Goal: Obtain resource: Download file/media

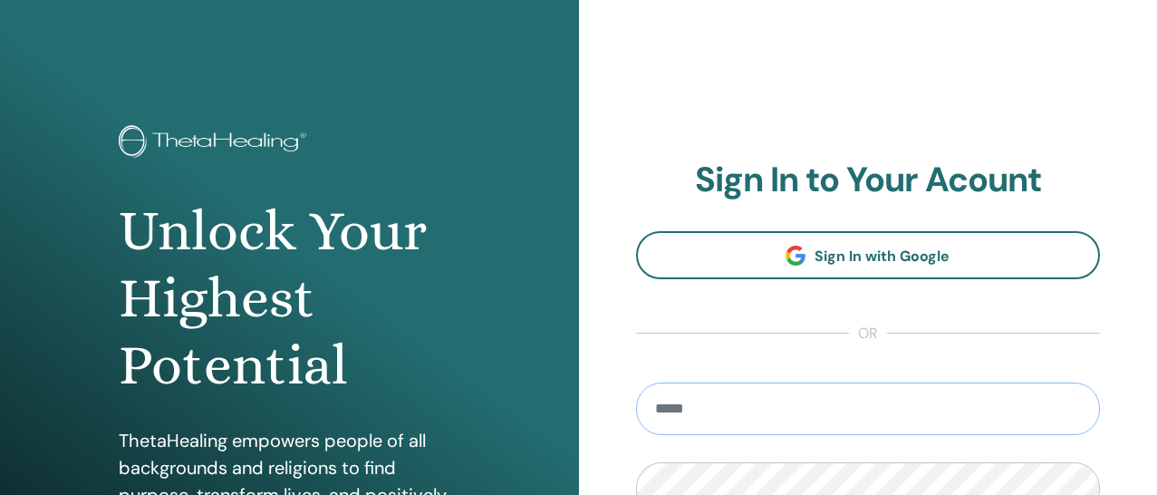
type input "**********"
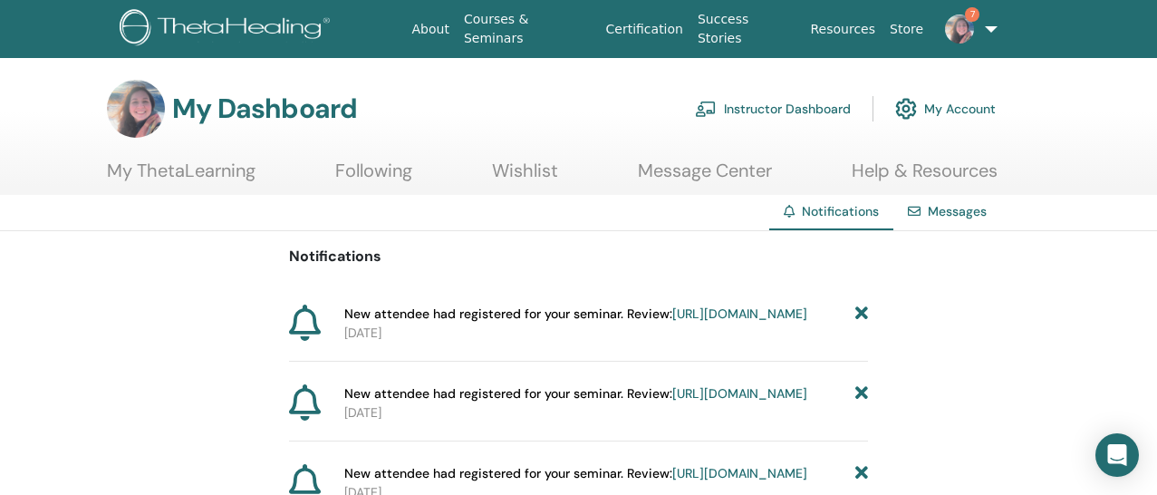
click at [969, 27] on img at bounding box center [959, 28] width 29 height 29
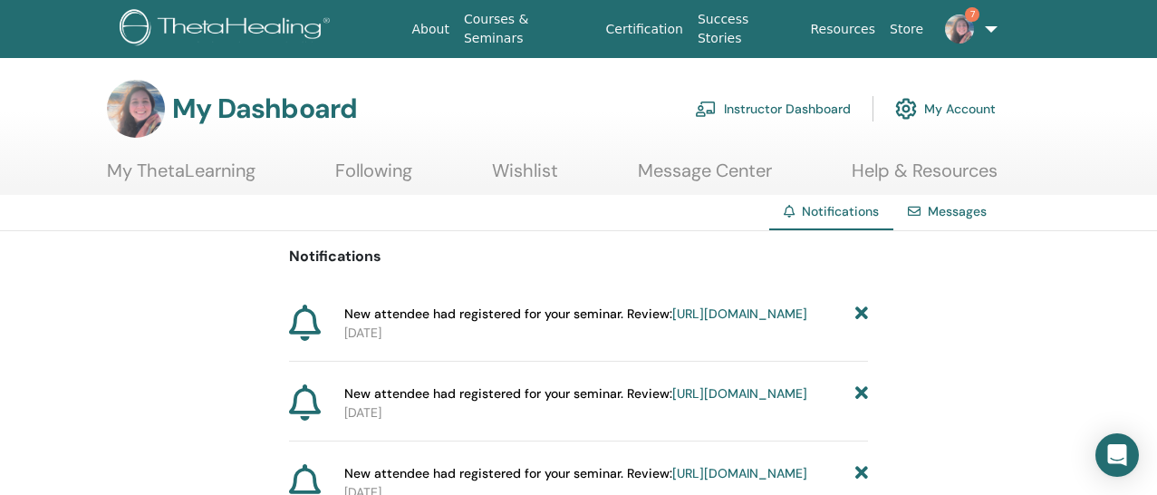
click at [815, 101] on link "Instructor Dashboard" at bounding box center [773, 109] width 156 height 40
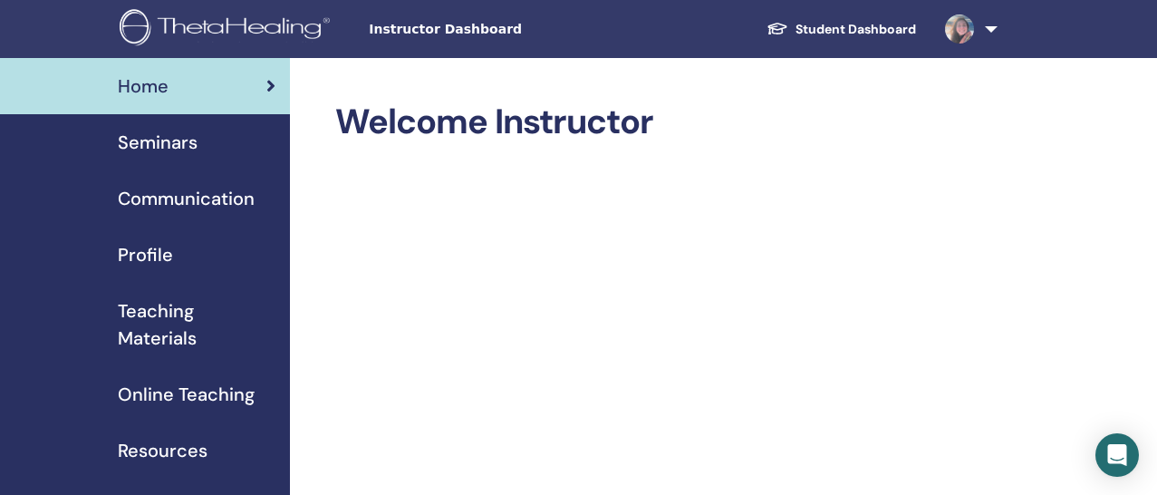
click at [186, 142] on span "Seminars" at bounding box center [158, 142] width 80 height 27
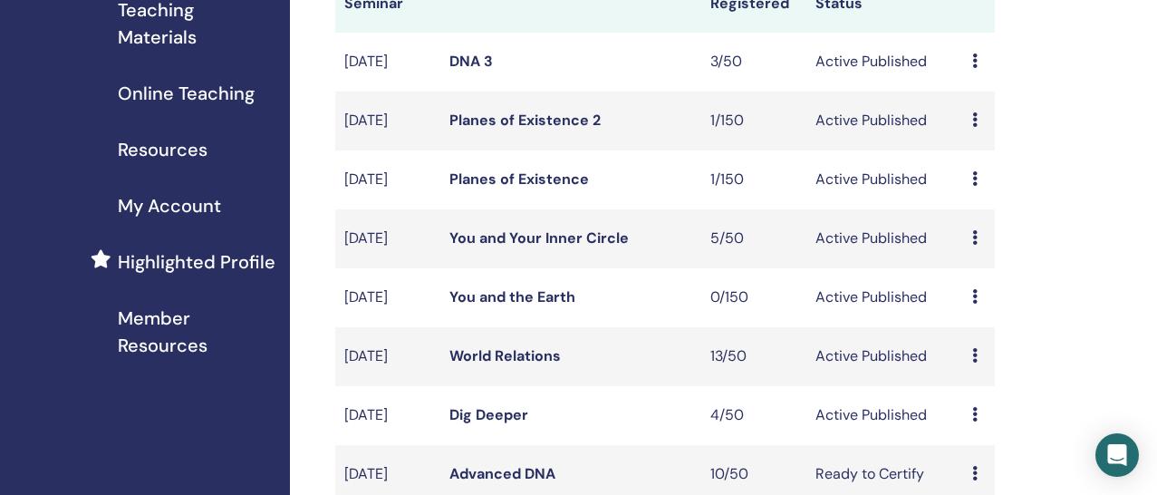
scroll to position [174, 0]
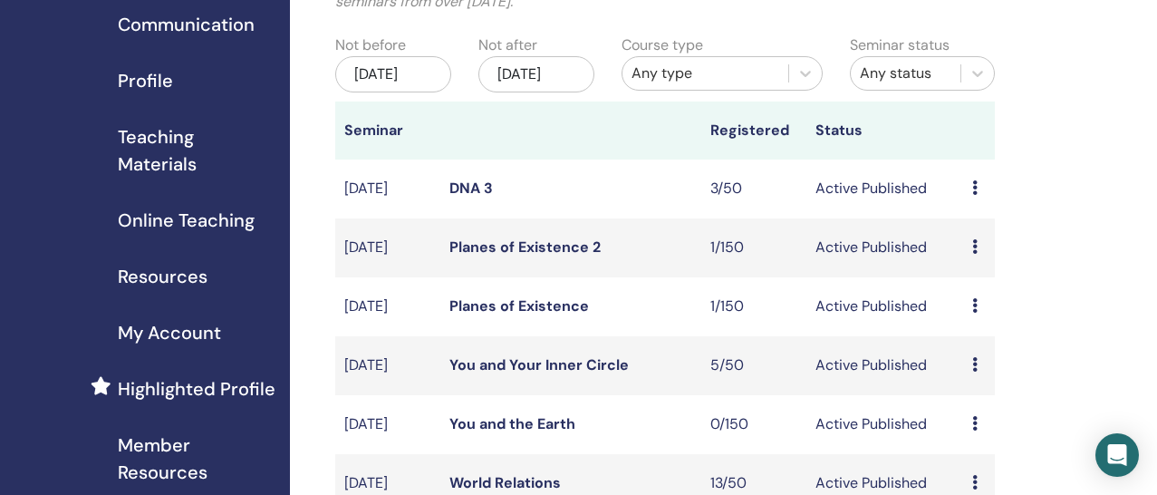
click at [464, 198] on link "DNA 3" at bounding box center [470, 188] width 43 height 19
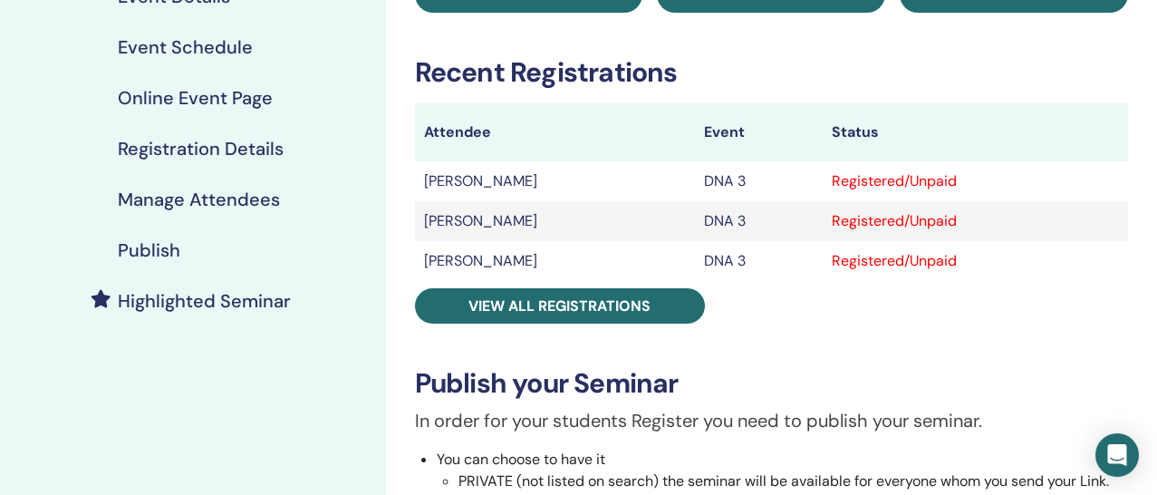
scroll to position [249, 0]
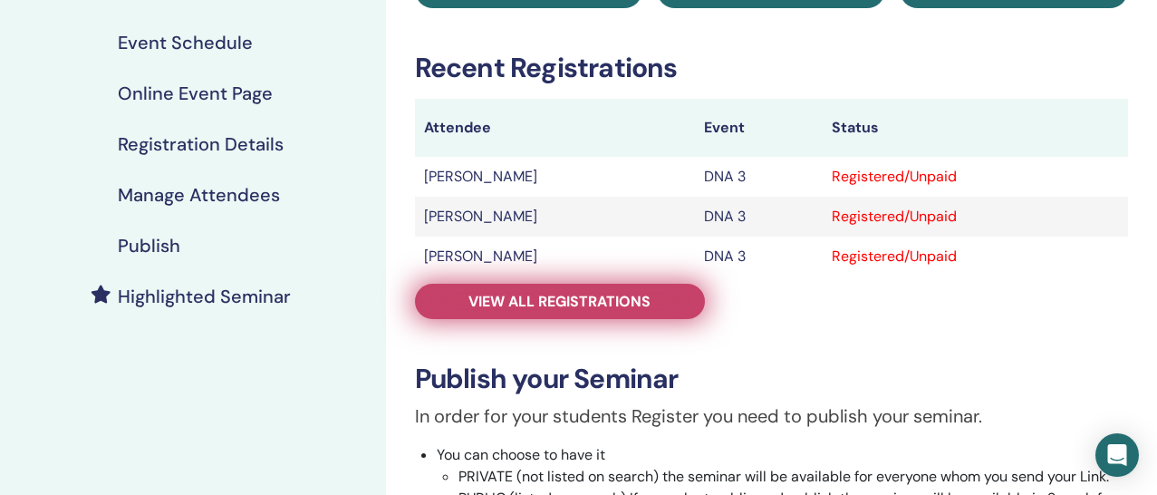
click at [560, 315] on link "View all registrations" at bounding box center [560, 301] width 290 height 35
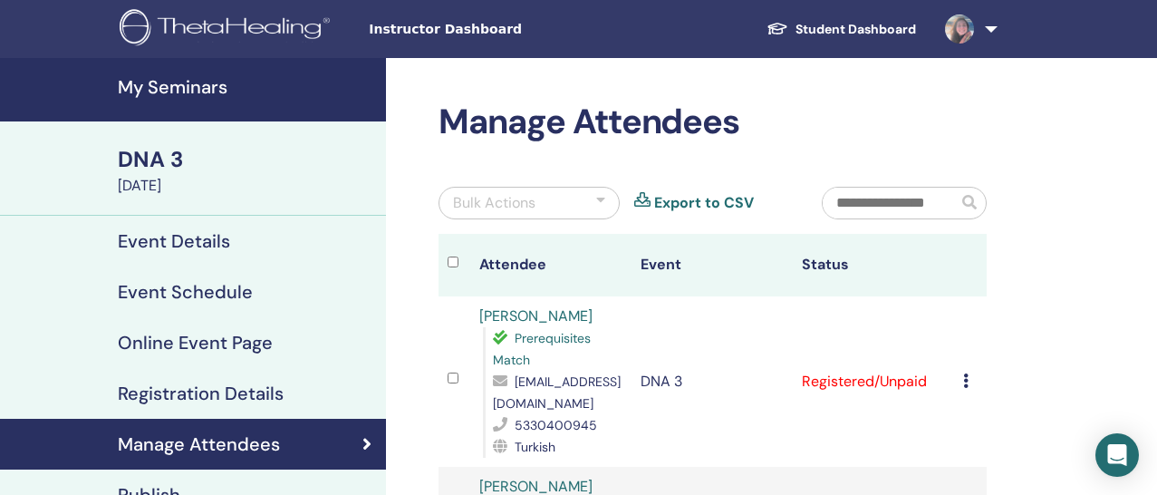
click at [984, 44] on link at bounding box center [968, 29] width 74 height 58
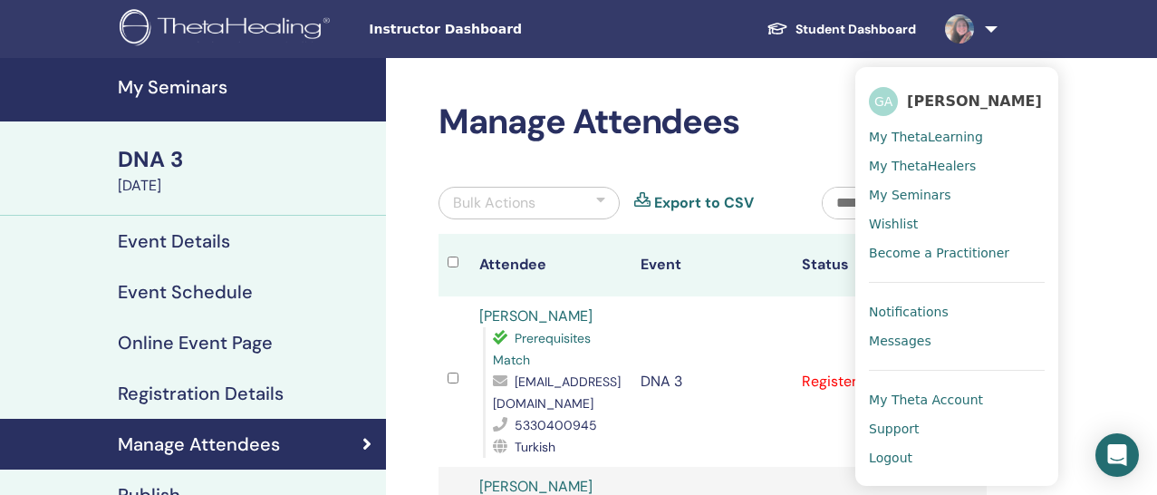
click at [931, 196] on span "My Seminars" at bounding box center [910, 195] width 82 height 16
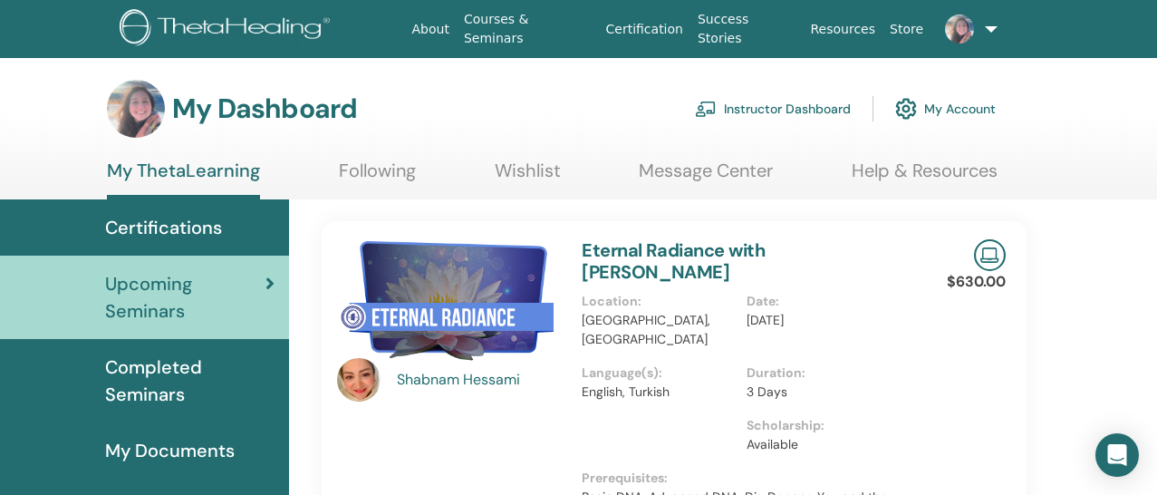
click at [805, 111] on link "Instructor Dashboard" at bounding box center [773, 109] width 156 height 40
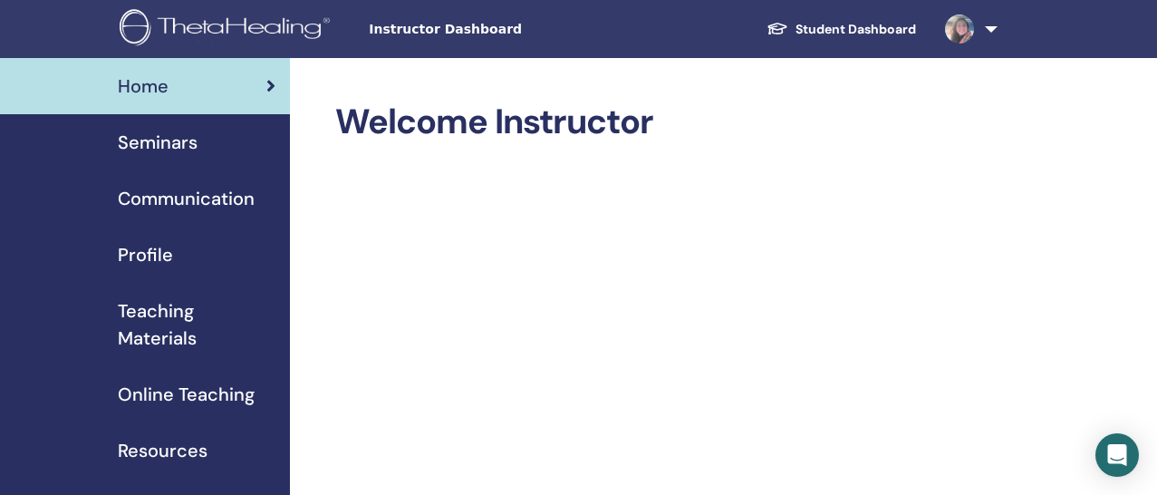
click at [132, 150] on span "Seminars" at bounding box center [158, 142] width 80 height 27
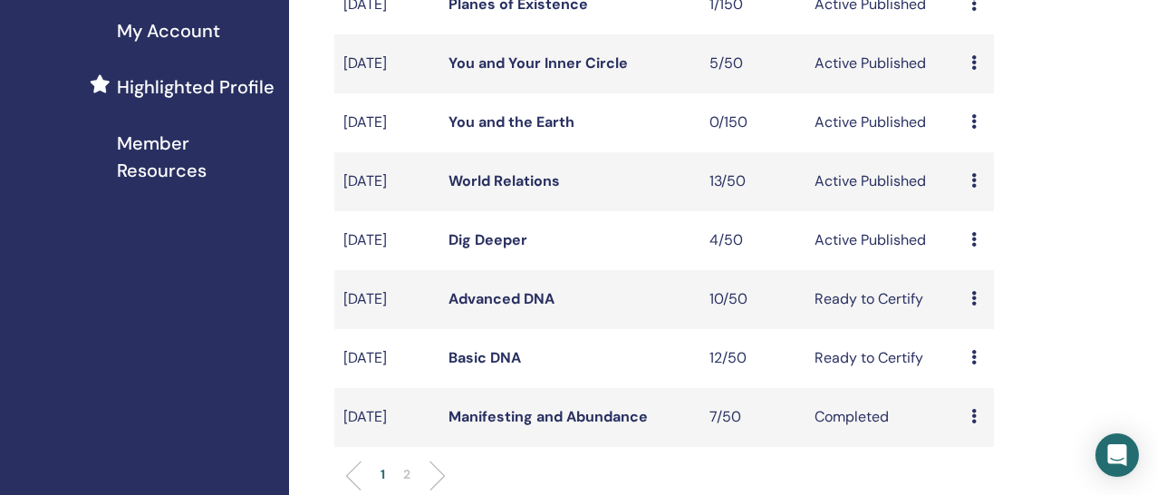
scroll to position [488, 1]
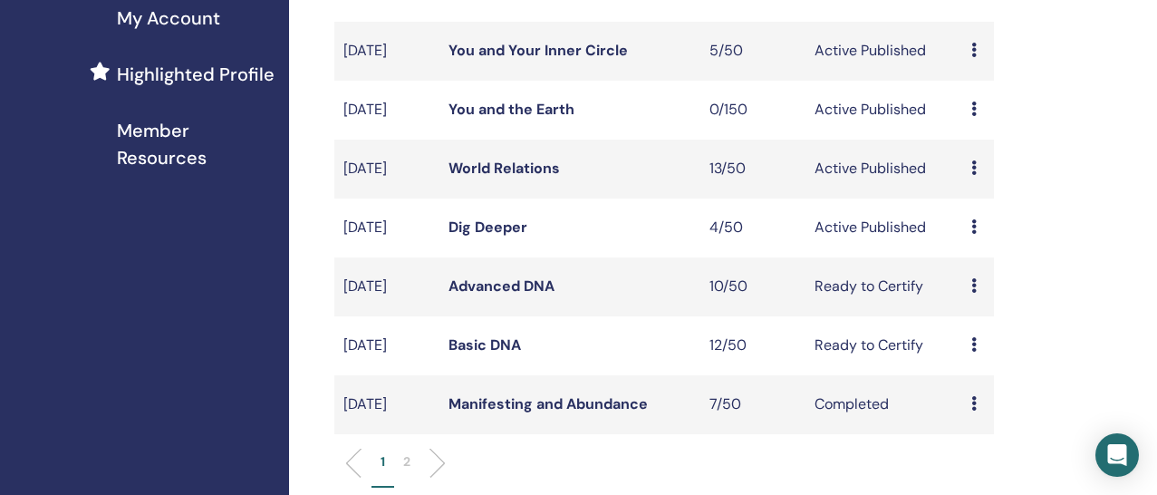
click at [529, 60] on link "You and Your Inner Circle" at bounding box center [538, 50] width 179 height 19
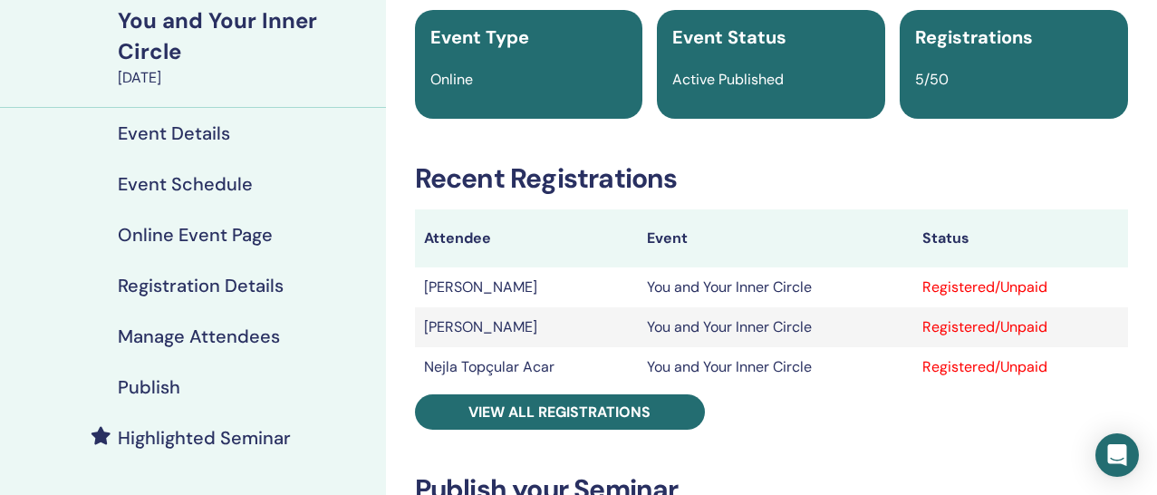
scroll to position [180, 0]
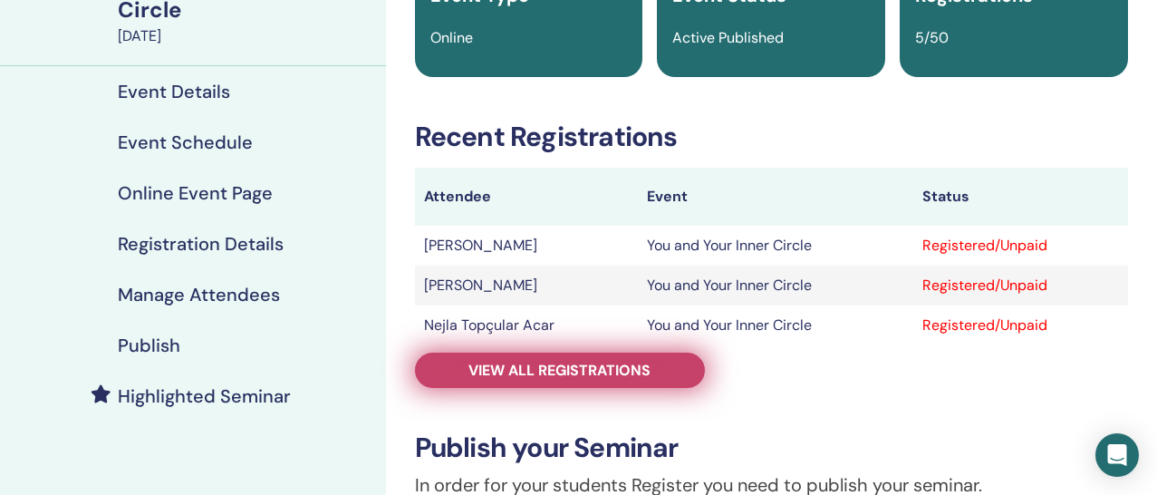
click at [561, 362] on span "View all registrations" at bounding box center [559, 370] width 182 height 19
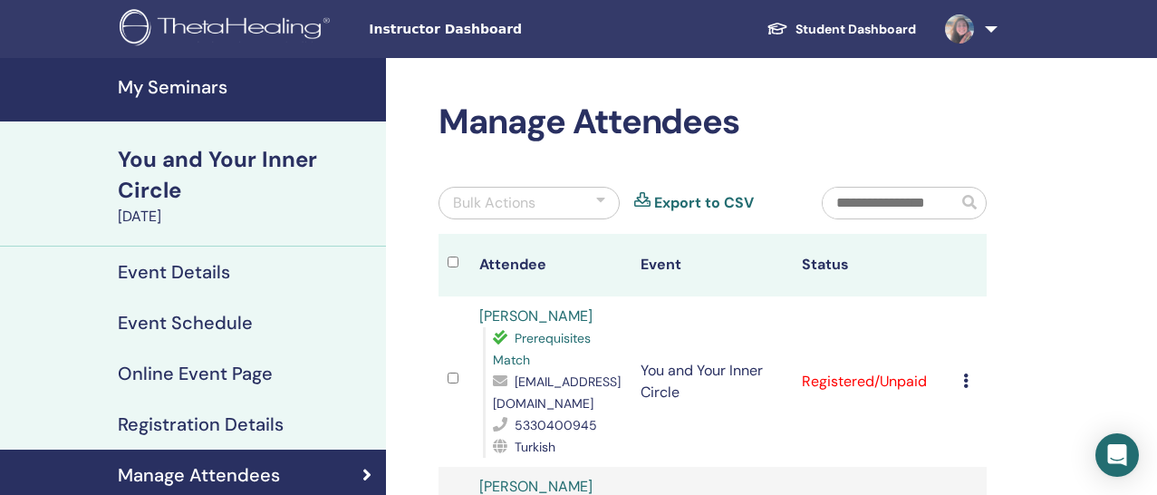
click at [188, 88] on h4 "My Seminars" at bounding box center [246, 87] width 257 height 22
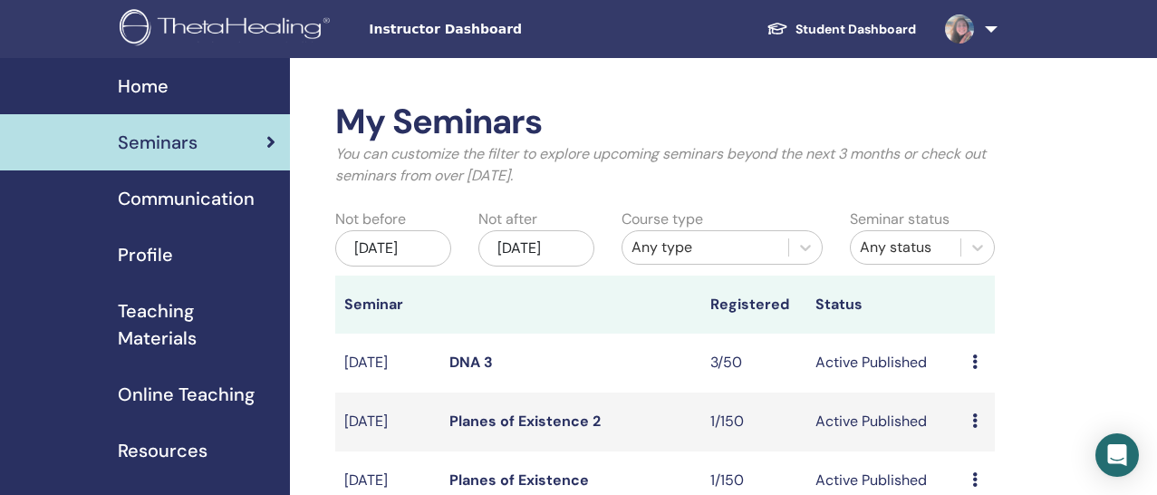
click at [190, 451] on span "Resources" at bounding box center [163, 450] width 90 height 27
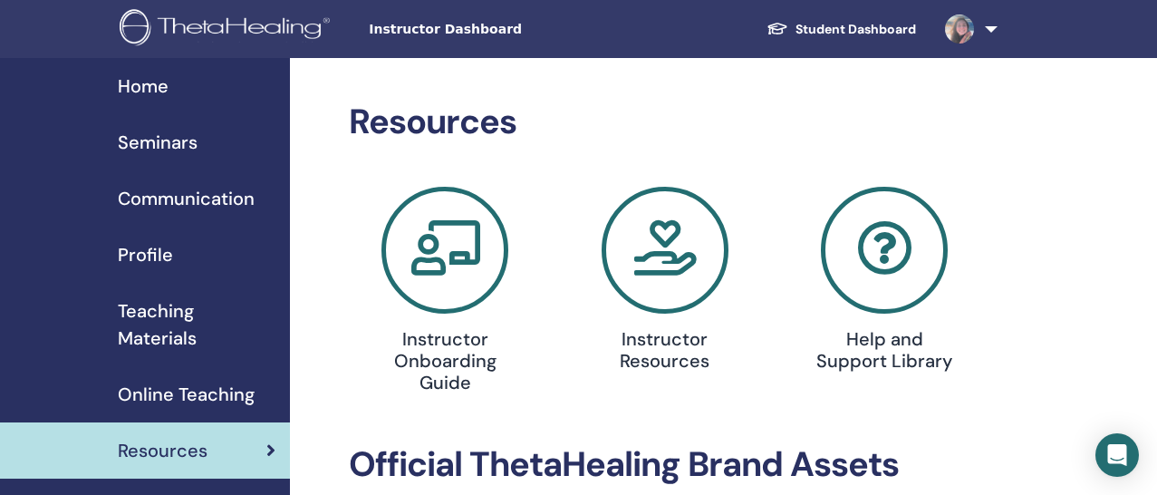
click at [239, 34] on img at bounding box center [228, 29] width 217 height 41
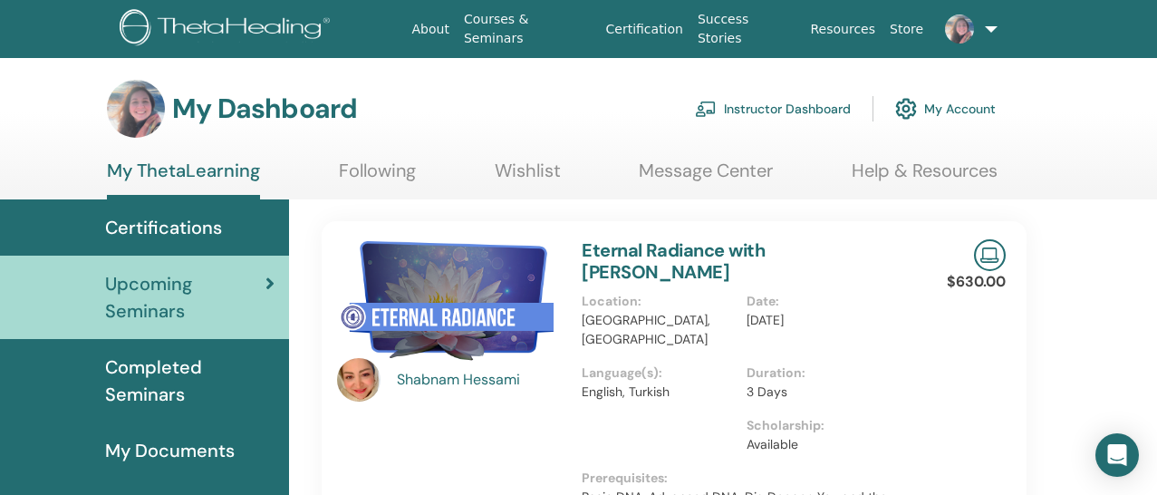
click at [724, 107] on link "Instructor Dashboard" at bounding box center [773, 109] width 156 height 40
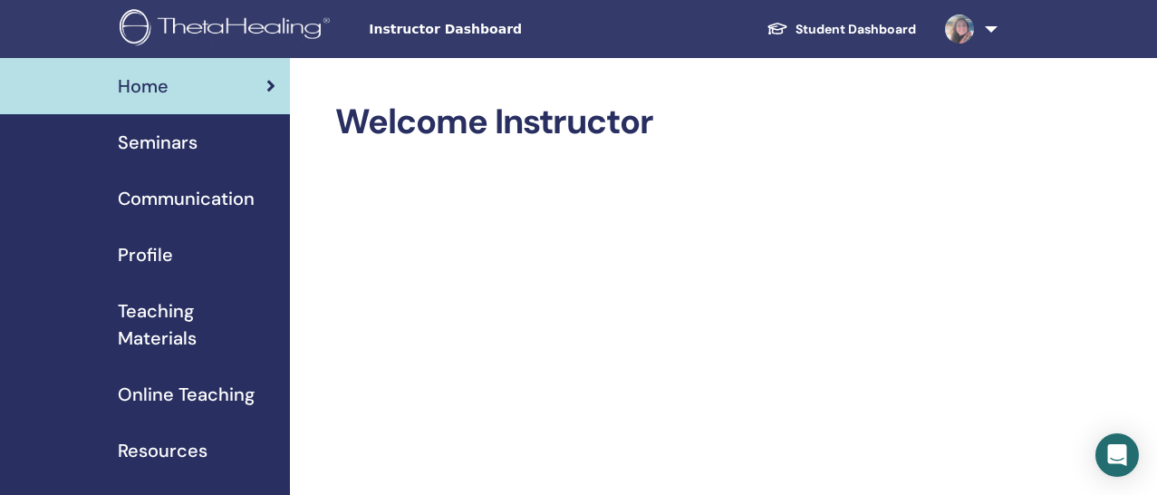
click at [206, 384] on span "Online Teaching" at bounding box center [186, 394] width 137 height 27
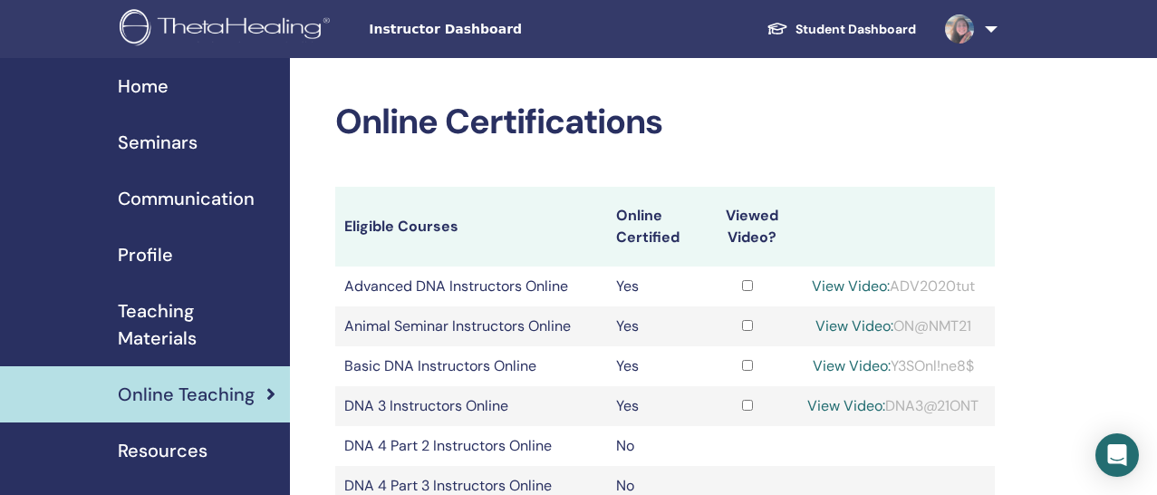
click at [167, 137] on span "Seminars" at bounding box center [158, 142] width 80 height 27
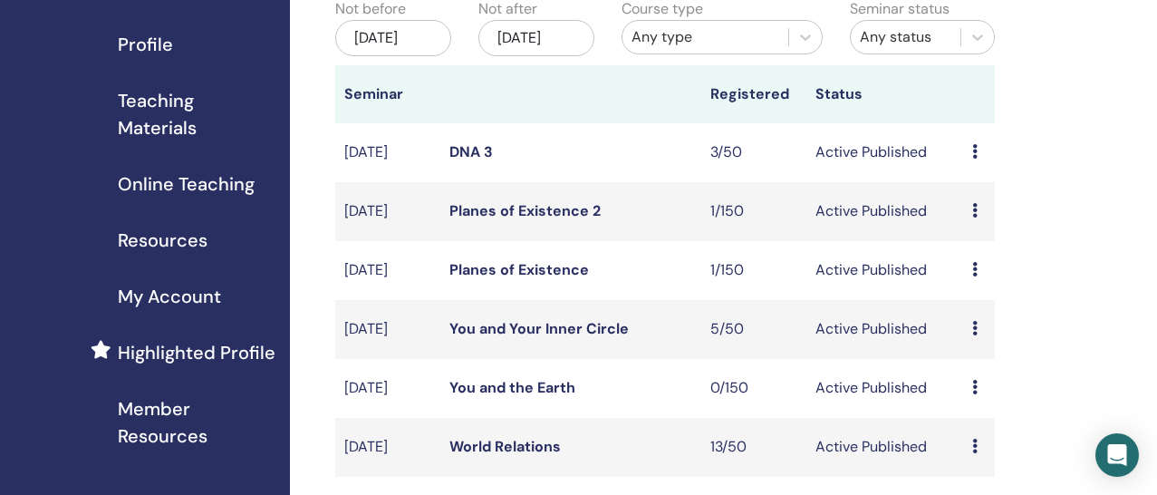
scroll to position [209, 0]
click at [172, 122] on span "Teaching Materials" at bounding box center [197, 115] width 158 height 54
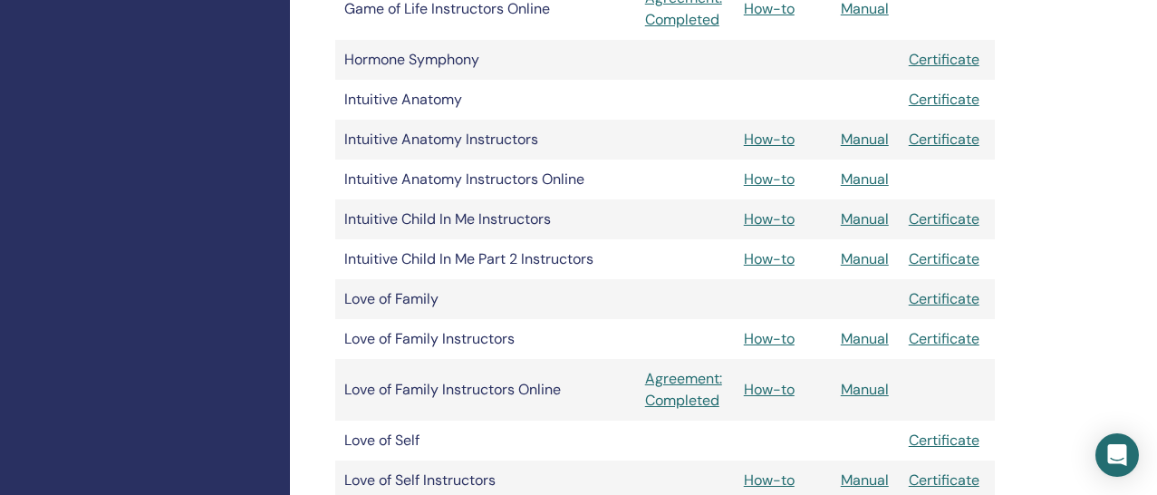
scroll to position [1885, 0]
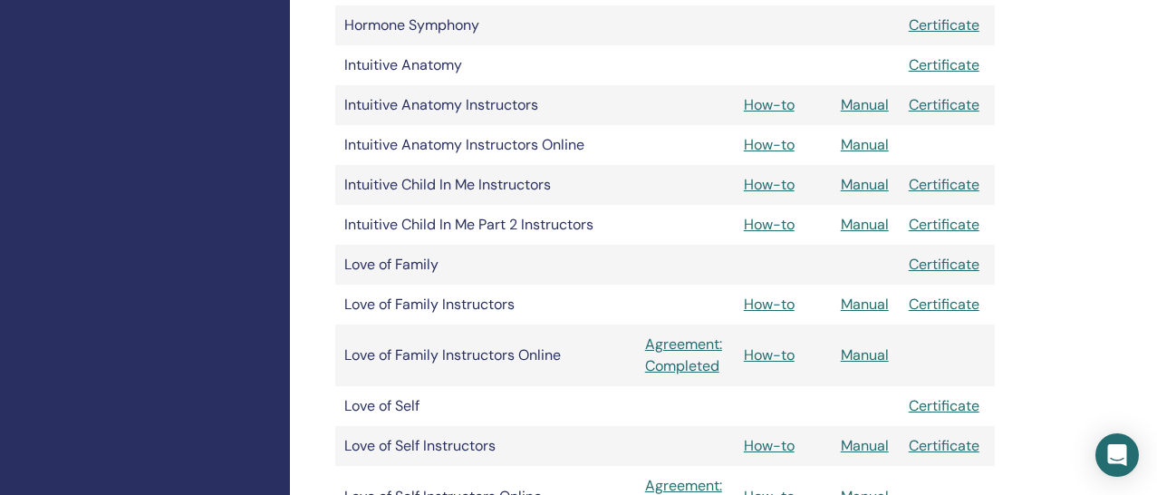
click at [864, 186] on link "Manual" at bounding box center [865, 184] width 48 height 19
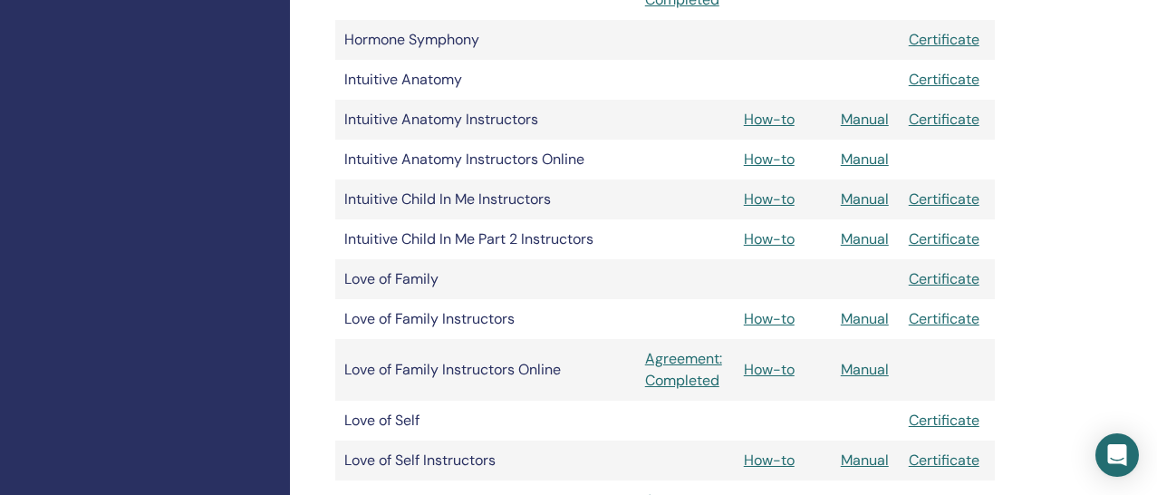
click at [774, 197] on link "How-to" at bounding box center [769, 198] width 51 height 19
